Goal: Task Accomplishment & Management: Complete application form

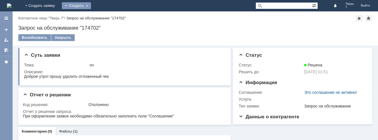
click at [91, 5] on div "Создать" at bounding box center [76, 5] width 29 height 7
click at [106, 17] on link "Заявка" at bounding box center [84, 17] width 43 height 7
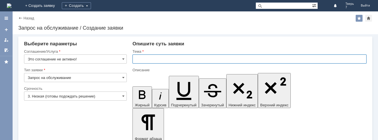
click at [143, 58] on input "text" at bounding box center [249, 59] width 234 height 9
type input "ОЧ"
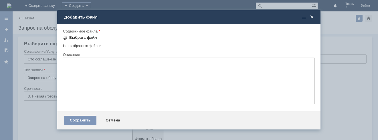
click at [82, 36] on div "Выбрать файл" at bounding box center [83, 37] width 28 height 5
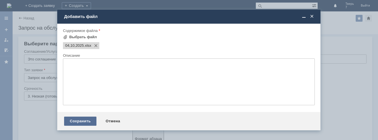
click at [89, 122] on div "Сохранить" at bounding box center [80, 121] width 32 height 9
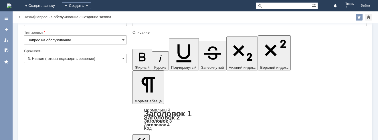
scroll to position [26, 0]
